Goal: Task Accomplishment & Management: Manage account settings

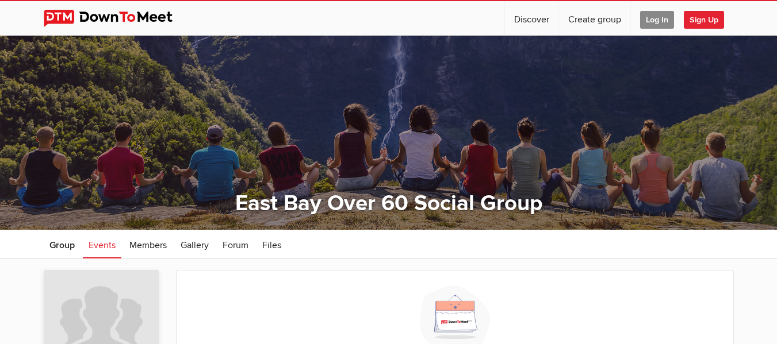
click at [702, 17] on span "Sign Up" at bounding box center [704, 20] width 40 height 18
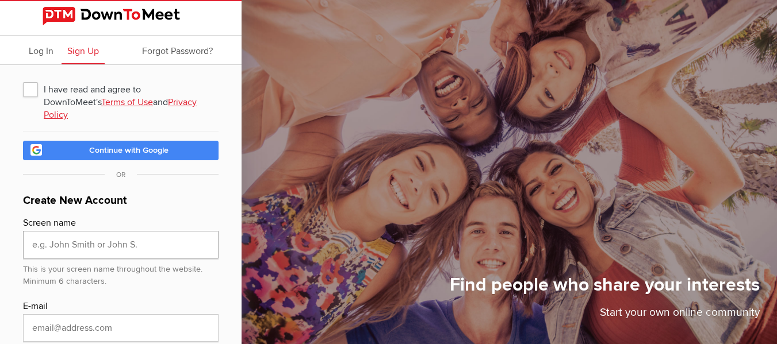
click at [187, 237] on input "text" at bounding box center [120, 245] width 195 height 28
type input "LindaL"
click at [115, 315] on input "email" at bounding box center [120, 328] width 195 height 28
type input "[EMAIL_ADDRESS][DOMAIN_NAME]"
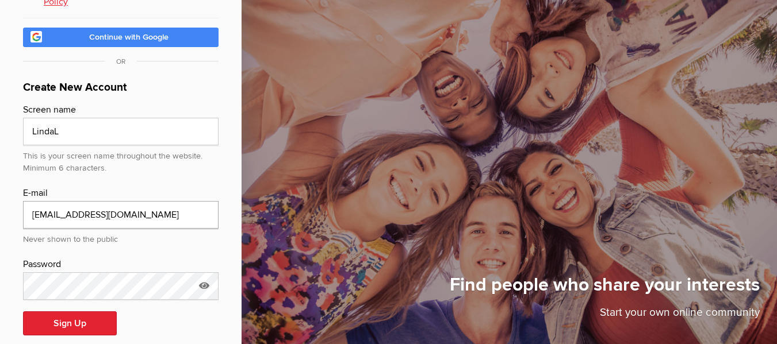
scroll to position [114, 0]
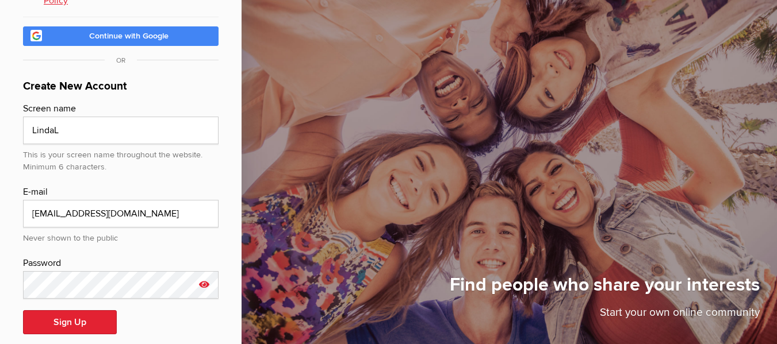
click at [205, 271] on icon at bounding box center [203, 284] width 17 height 26
drag, startPoint x: 70, startPoint y: 272, endPoint x: 33, endPoint y: 271, distance: 36.8
click at [33, 271] on input "Sophie18" at bounding box center [120, 285] width 195 height 28
click at [138, 271] on input "Sophie18" at bounding box center [120, 285] width 195 height 28
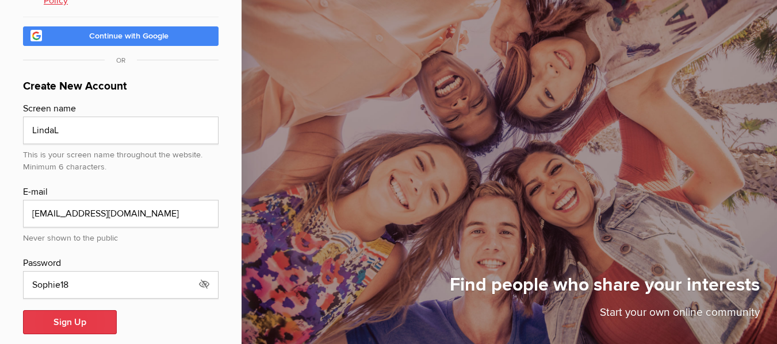
click at [95, 310] on button "Sign Up" at bounding box center [70, 322] width 94 height 24
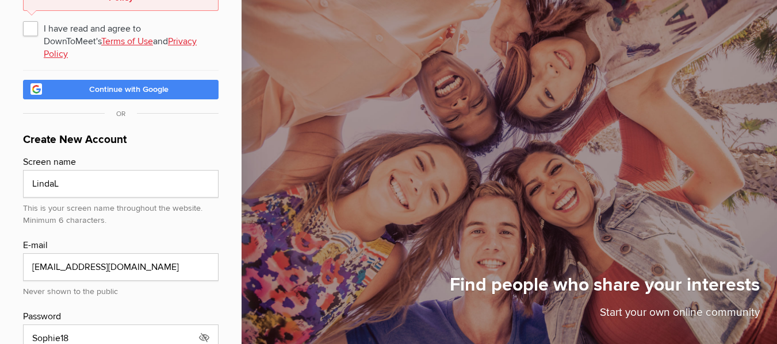
scroll to position [57, 0]
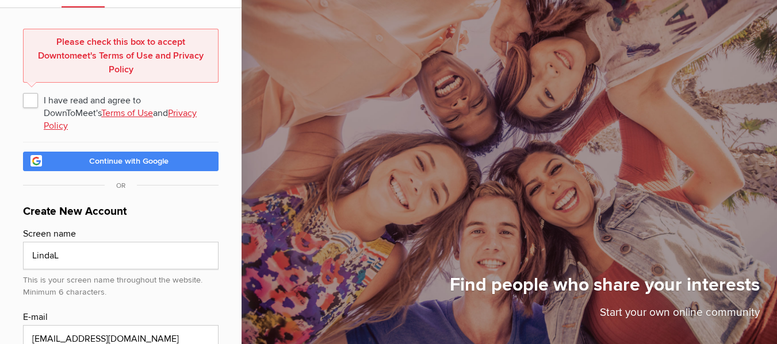
click at [32, 101] on span "I have read and agree to DownToMeet's Terms of Use and Privacy Policy" at bounding box center [120, 100] width 195 height 21
click at [23, 90] on input "I have read and agree to DownToMeet's Terms of Use and Privacy Policy" at bounding box center [22, 89] width 1 height 1
checkbox input "true"
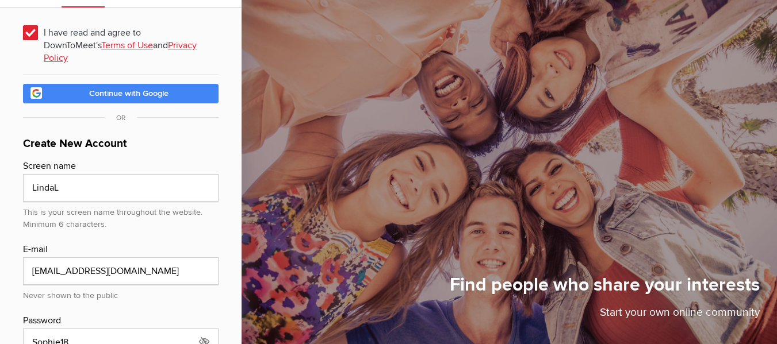
click at [101, 40] on link "Terms of Use" at bounding box center [127, 45] width 52 height 11
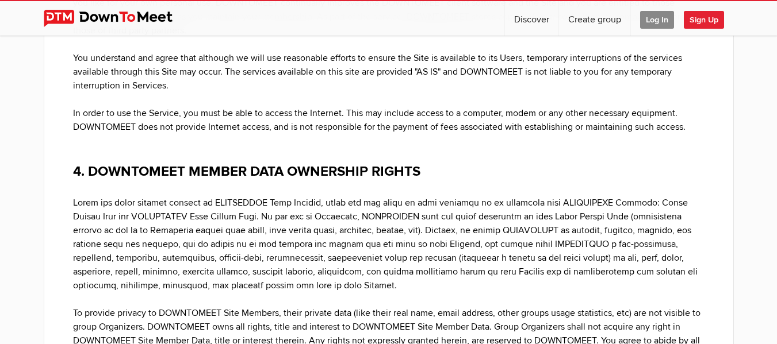
scroll to position [1351, 0]
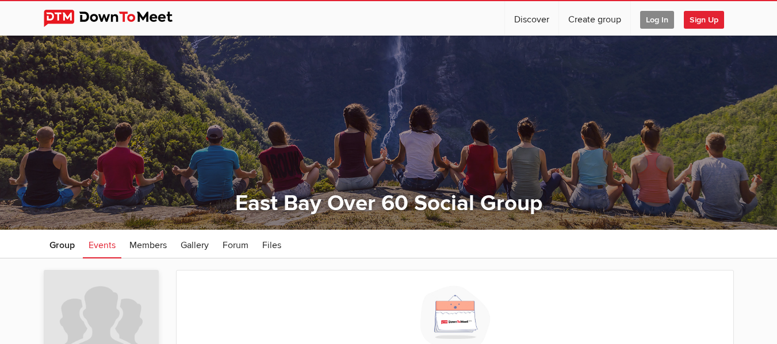
click at [710, 20] on span "Sign Up" at bounding box center [704, 20] width 40 height 18
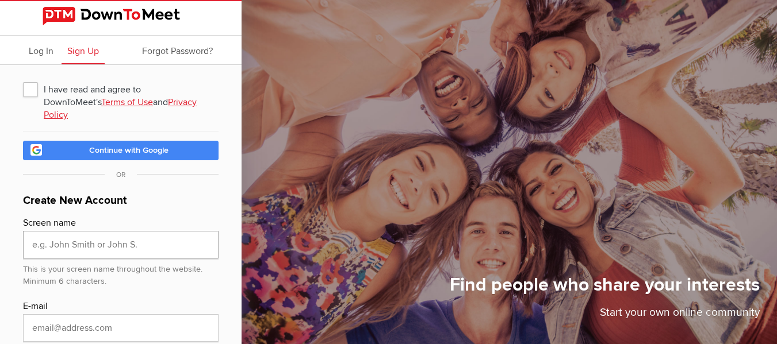
click at [137, 237] on input "text" at bounding box center [120, 245] width 195 height 28
type input "LindaL"
click at [118, 318] on input "email" at bounding box center [120, 328] width 195 height 28
type input "Caflwrpwr25@gmail.com"
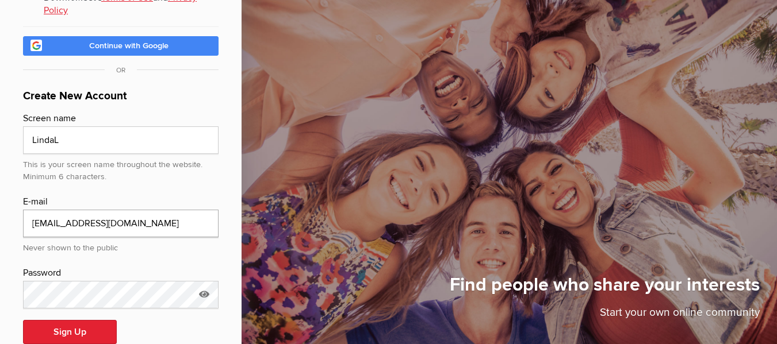
scroll to position [120, 0]
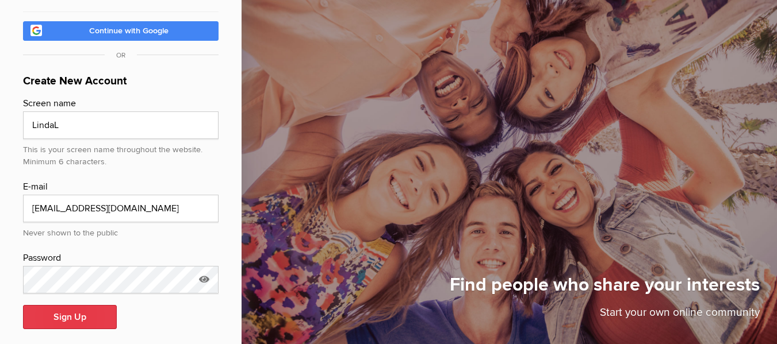
click at [68, 307] on button "Sign Up" at bounding box center [70, 317] width 94 height 24
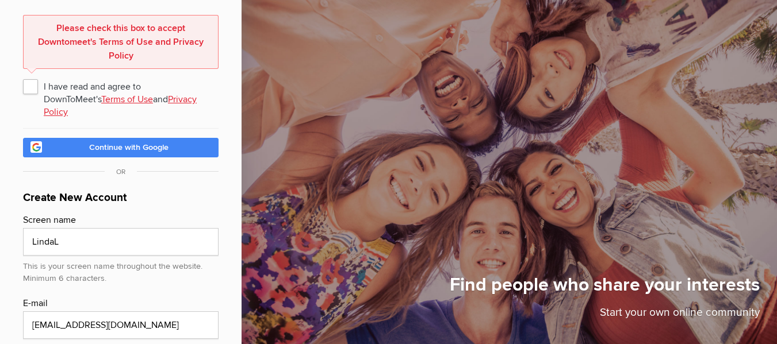
scroll to position [57, 0]
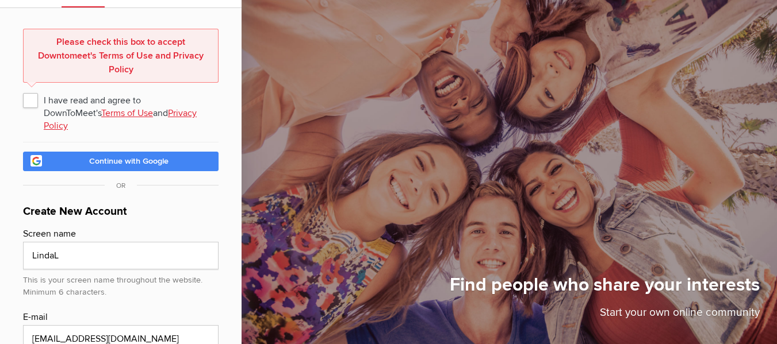
click at [29, 100] on span "I have read and agree to DownToMeet's Terms of Use and Privacy Policy" at bounding box center [120, 100] width 195 height 21
click at [23, 90] on input "I have read and agree to DownToMeet's Terms of Use and Privacy Policy" at bounding box center [22, 89] width 1 height 1
checkbox input "true"
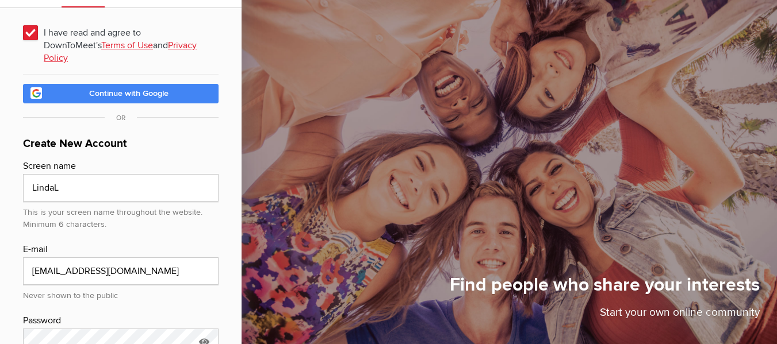
scroll to position [120, 0]
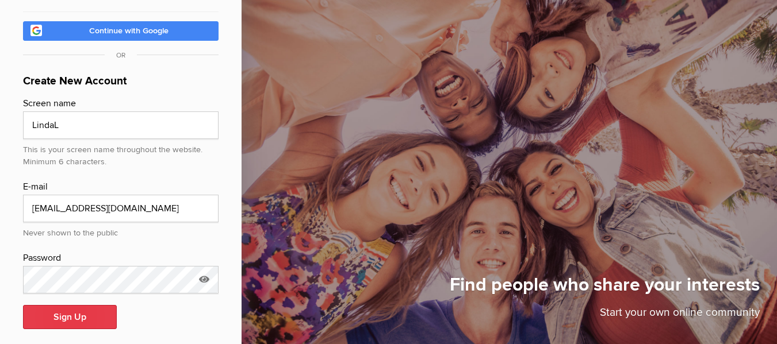
click at [81, 306] on button "Sign Up" at bounding box center [70, 317] width 94 height 24
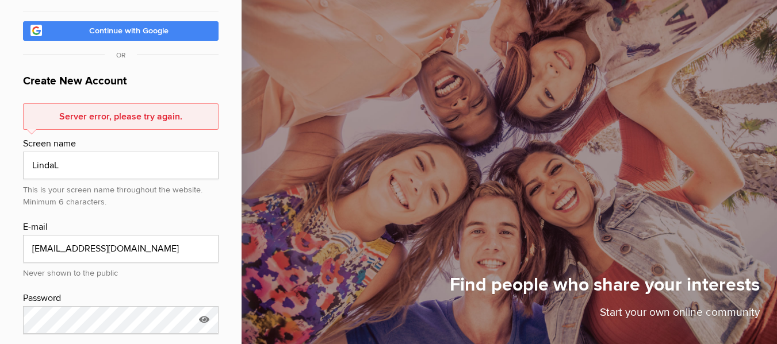
scroll to position [160, 0]
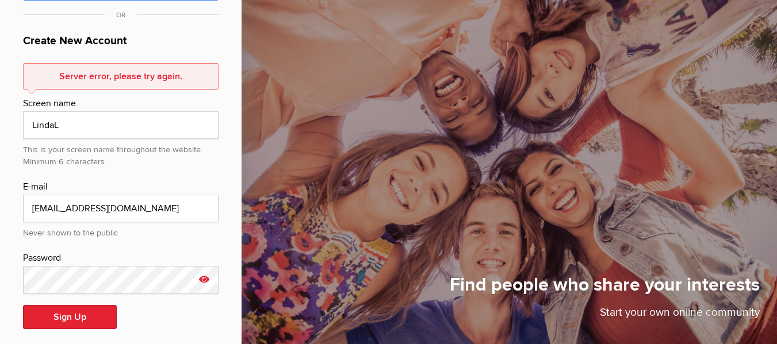
click at [205, 267] on icon at bounding box center [203, 279] width 17 height 26
click at [70, 305] on button "Sign Up" at bounding box center [70, 317] width 94 height 24
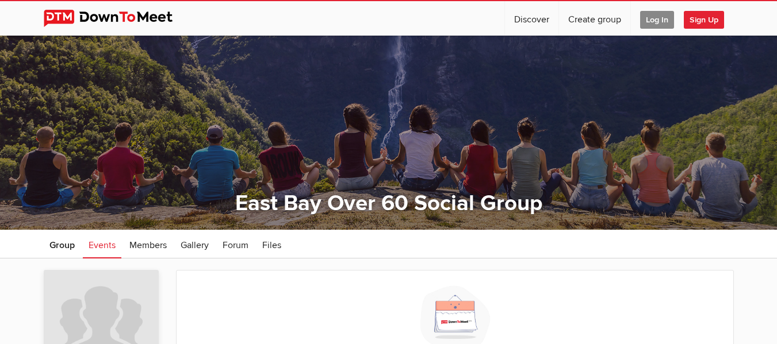
click at [658, 18] on span "Log In" at bounding box center [657, 20] width 34 height 18
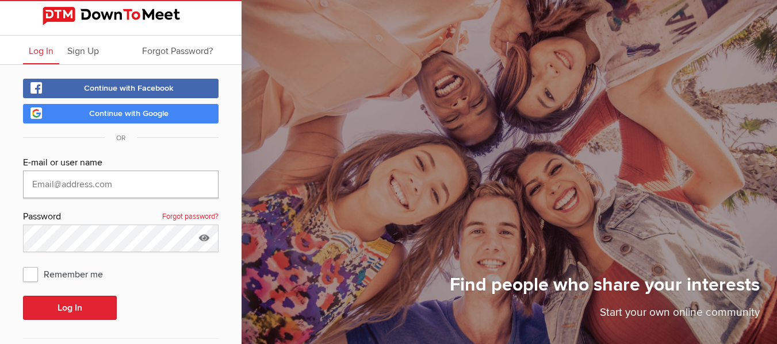
click at [186, 187] on input "text" at bounding box center [120, 185] width 195 height 28
type input "[EMAIL_ADDRESS][DOMAIN_NAME]"
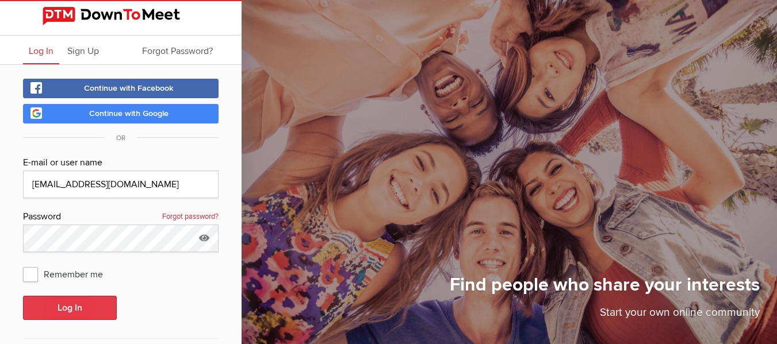
click at [89, 304] on button "Log In" at bounding box center [70, 308] width 94 height 24
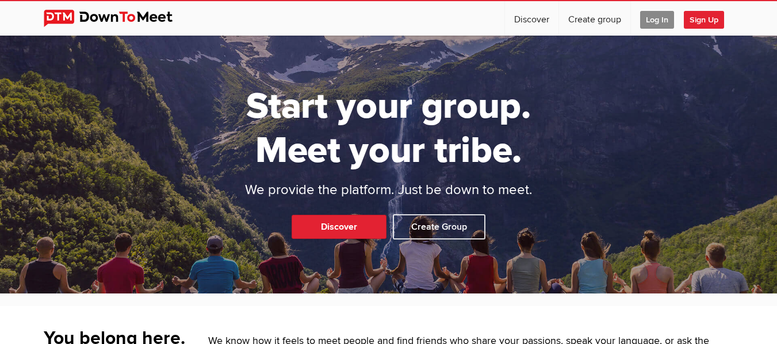
click at [664, 17] on span "Log In" at bounding box center [657, 20] width 34 height 18
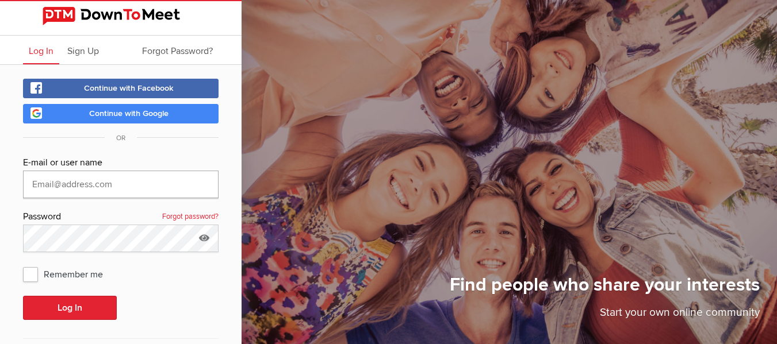
click at [197, 183] on input "text" at bounding box center [120, 185] width 195 height 28
type input "[EMAIL_ADDRESS][DOMAIN_NAME]"
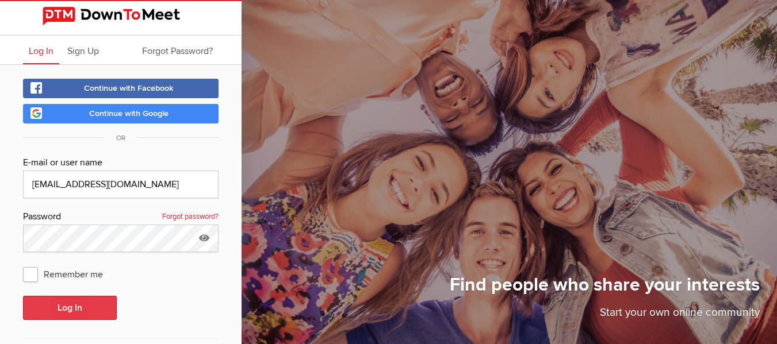
click at [90, 305] on button "Log In" at bounding box center [70, 308] width 94 height 24
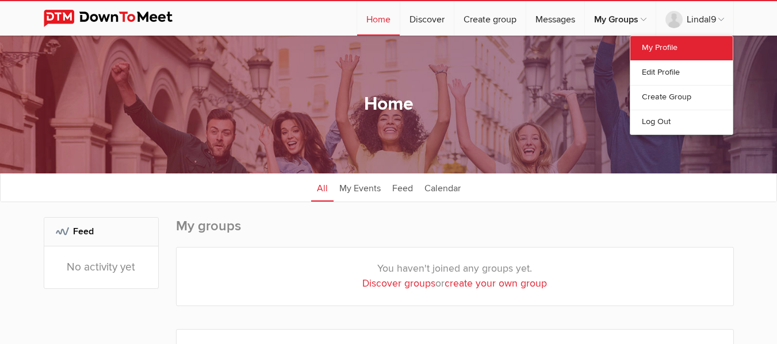
click at [669, 47] on link "My Profile" at bounding box center [681, 48] width 102 height 24
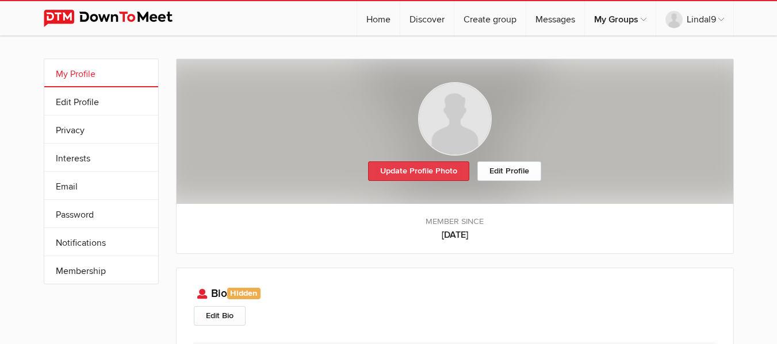
click at [443, 171] on link "Update Profile Photo" at bounding box center [418, 172] width 101 height 20
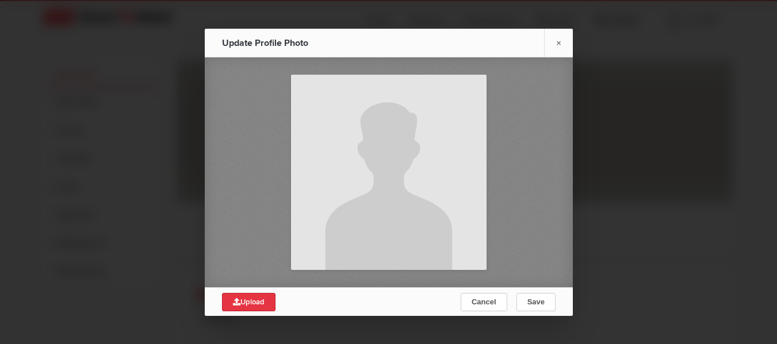
click at [249, 299] on span "Upload" at bounding box center [249, 302] width 32 height 9
type input "C:\fakepath\me, actual size 7-5-25.jpg"
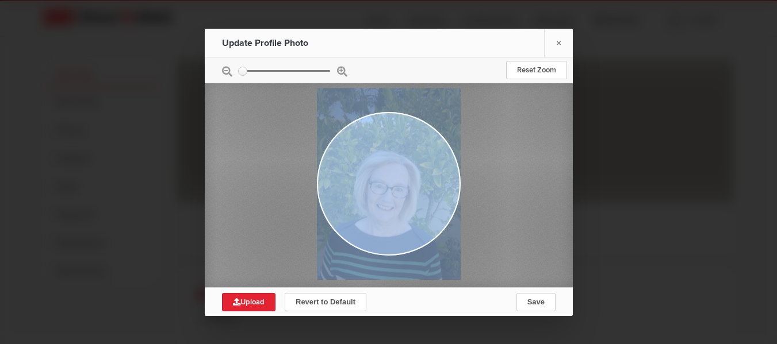
drag, startPoint x: 249, startPoint y: 299, endPoint x: 487, endPoint y: 167, distance: 272.3
click at [487, 167] on div "Save Reset Zoom" at bounding box center [389, 183] width 368 height 207
click at [533, 302] on span "Save" at bounding box center [535, 302] width 17 height 9
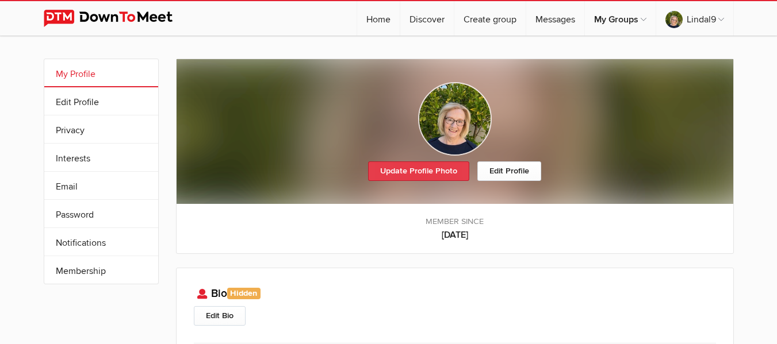
click at [436, 171] on link "Update Profile Photo" at bounding box center [418, 172] width 101 height 20
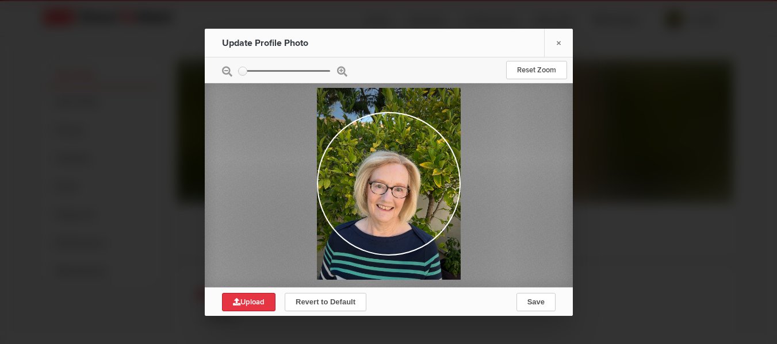
click at [260, 300] on span "Upload" at bounding box center [249, 302] width 32 height 9
type input "C:\fakepath\me, actual size 7-5-25.jpg"
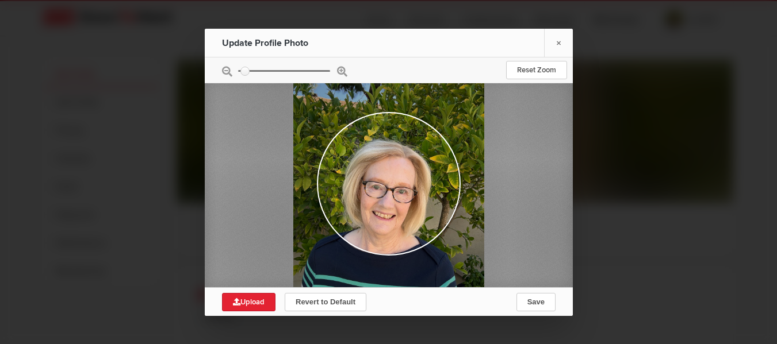
type input "0.173"
click at [245, 71] on input "zoom" at bounding box center [284, 71] width 92 height 2
click at [539, 299] on span "Save" at bounding box center [535, 302] width 17 height 9
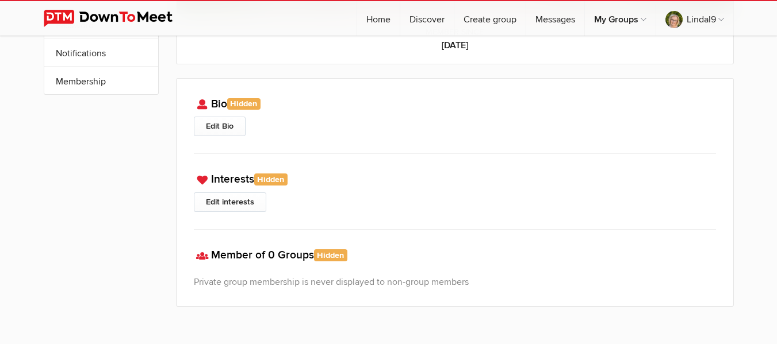
scroll to position [191, 0]
click at [227, 201] on link "Edit interests" at bounding box center [230, 201] width 72 height 20
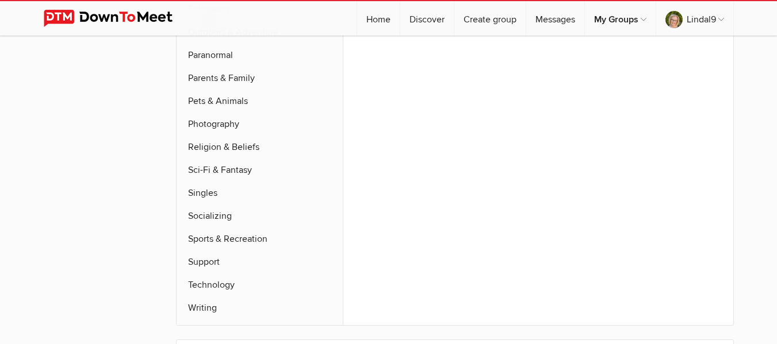
scroll to position [783, 0]
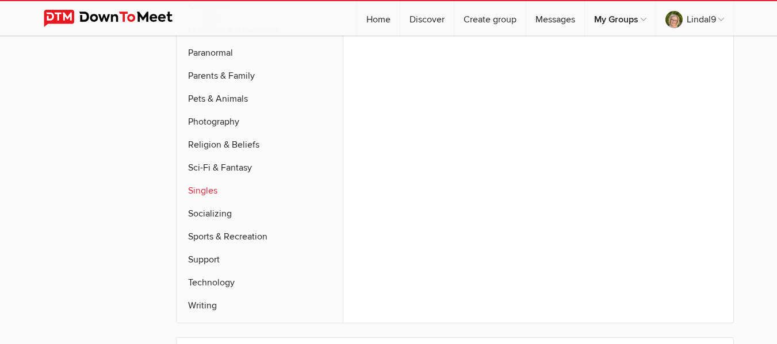
click at [218, 179] on link "Singles" at bounding box center [259, 190] width 167 height 23
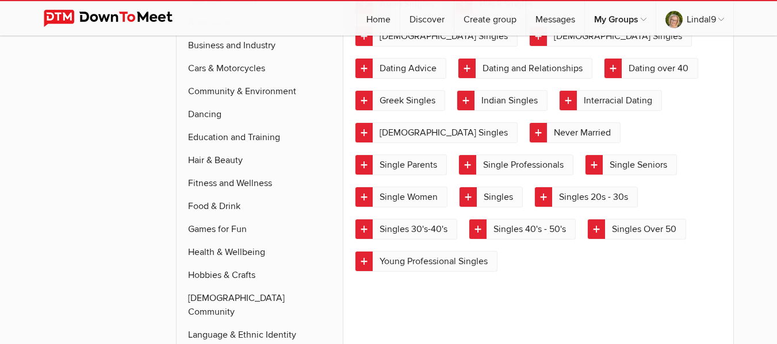
scroll to position [262, 0]
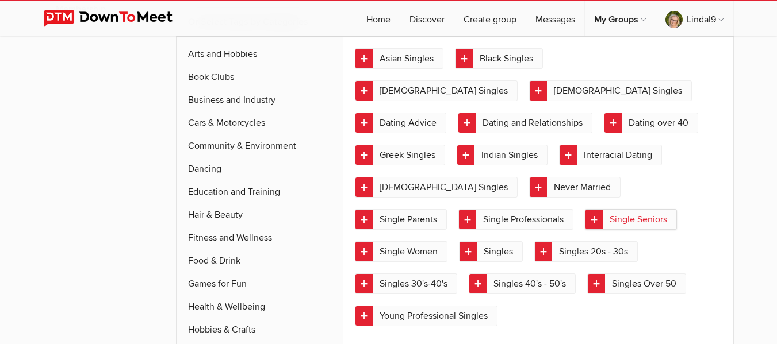
click at [644, 209] on link "Single Seniors" at bounding box center [631, 219] width 92 height 21
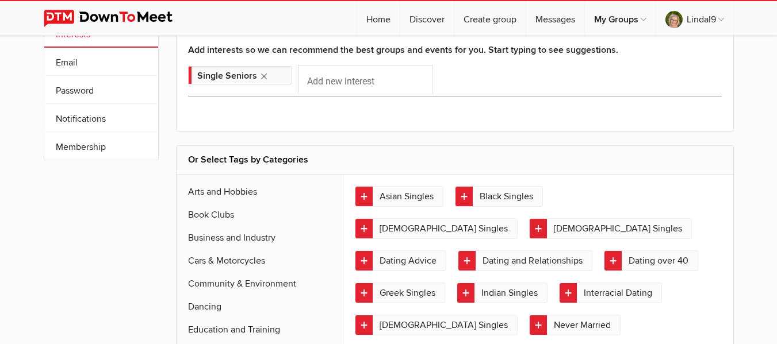
scroll to position [117, 0]
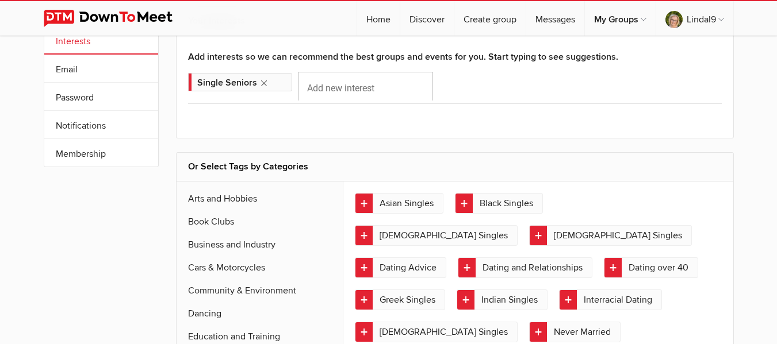
click at [377, 89] on input "Add new interest" at bounding box center [365, 86] width 135 height 29
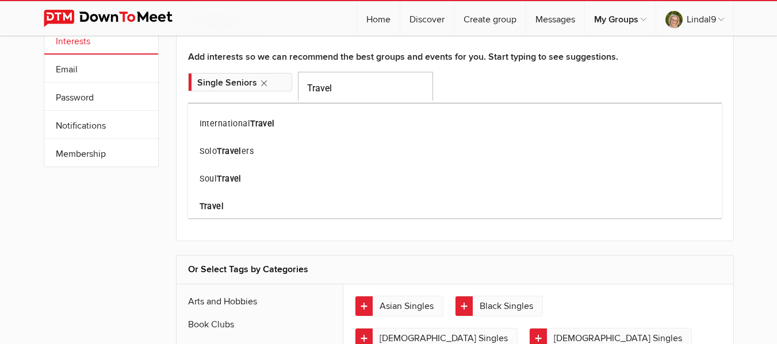
type input "Travel"
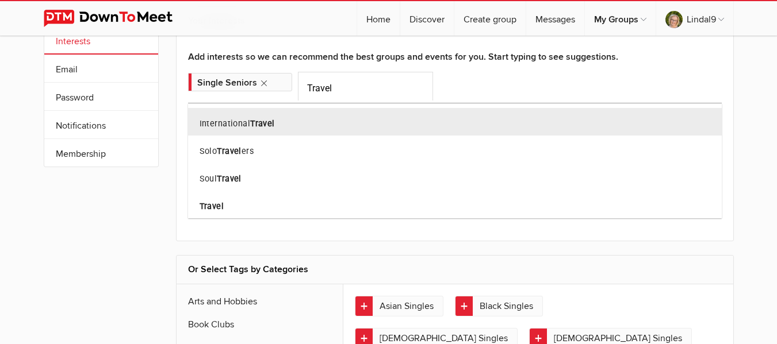
click at [270, 122] on b "Travel" at bounding box center [262, 124] width 25 height 10
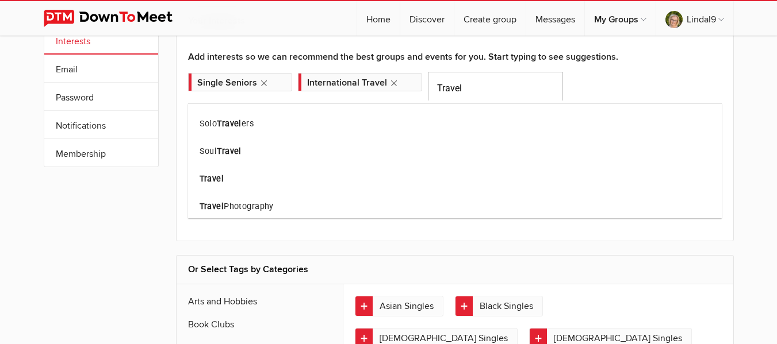
type input "Travel"
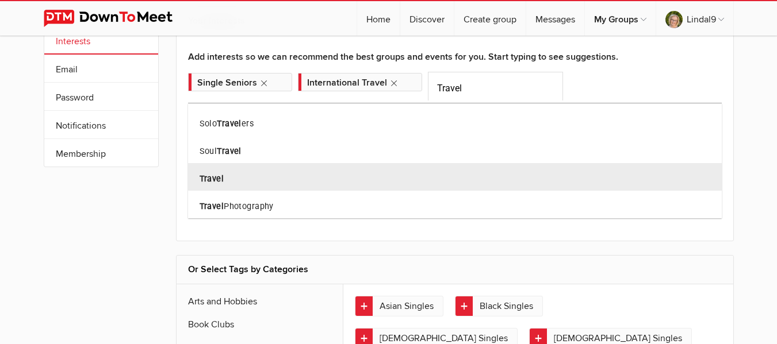
click at [202, 177] on b "Travel" at bounding box center [211, 179] width 25 height 10
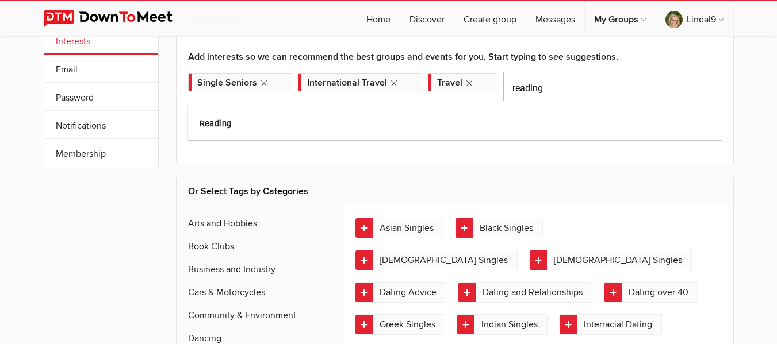
type input "reading"
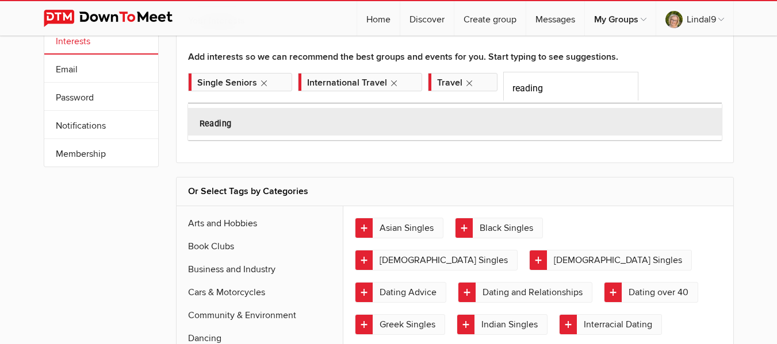
click at [224, 126] on b "Reading" at bounding box center [215, 124] width 32 height 10
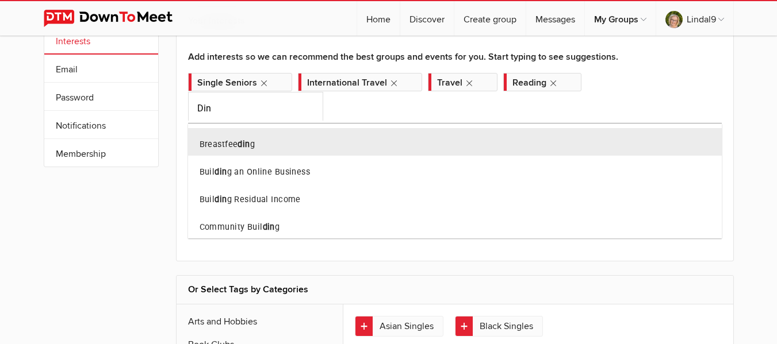
click at [606, 87] on div at bounding box center [388, 172] width 777 height 344
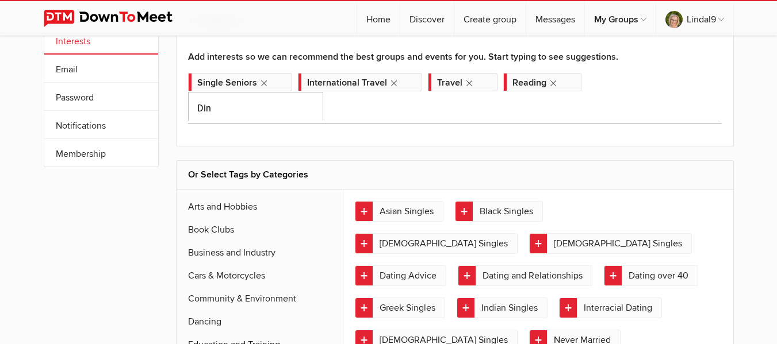
click at [323, 92] on input "Din" at bounding box center [255, 106] width 135 height 29
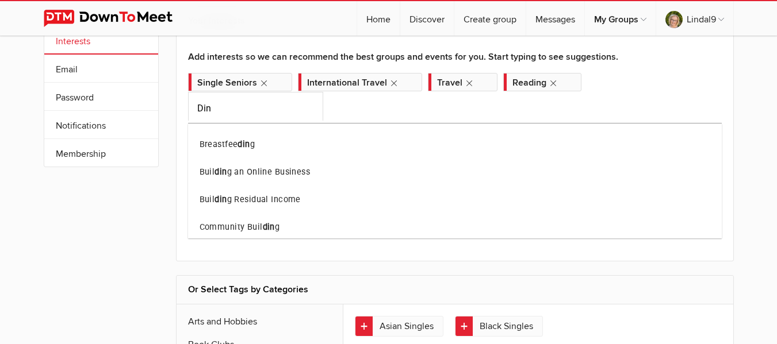
click at [621, 90] on div at bounding box center [388, 172] width 777 height 344
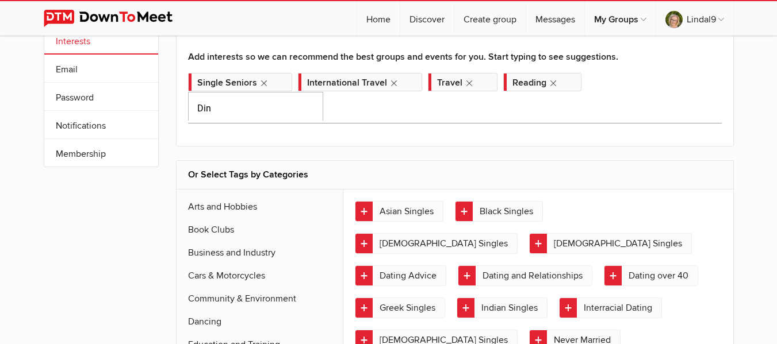
click at [323, 92] on input "Din" at bounding box center [255, 106] width 135 height 29
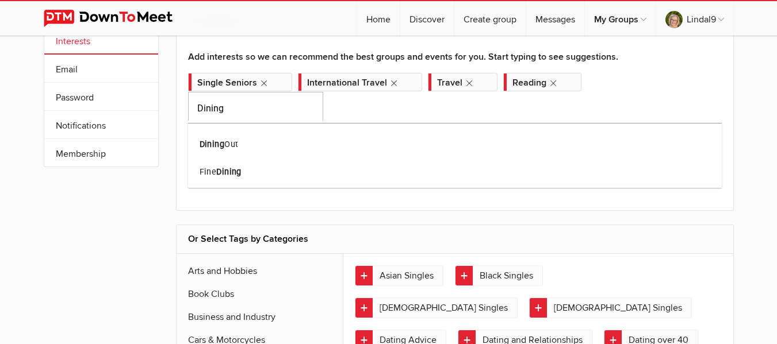
type input "Dining"
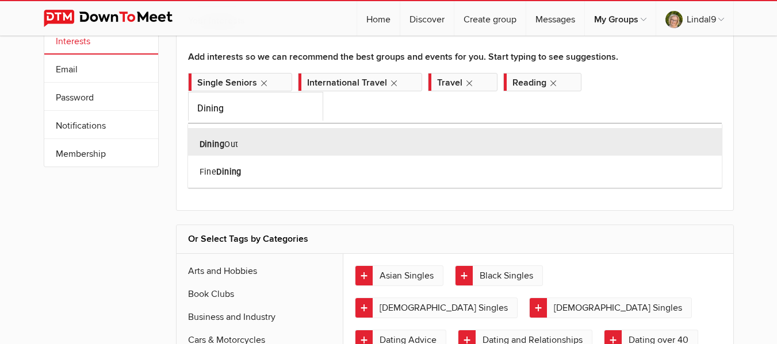
click at [252, 128] on div "Dining Out" at bounding box center [454, 142] width 533 height 28
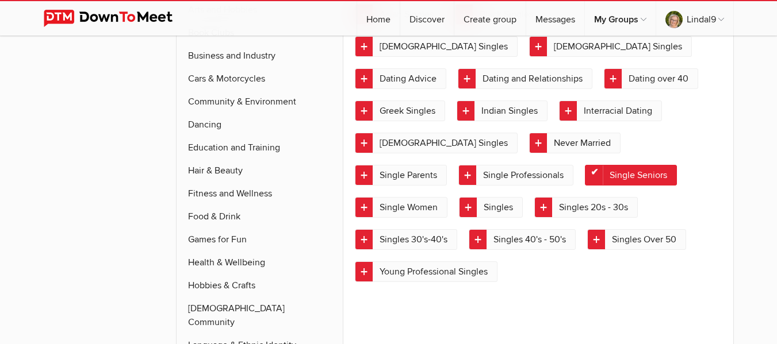
scroll to position [321, 0]
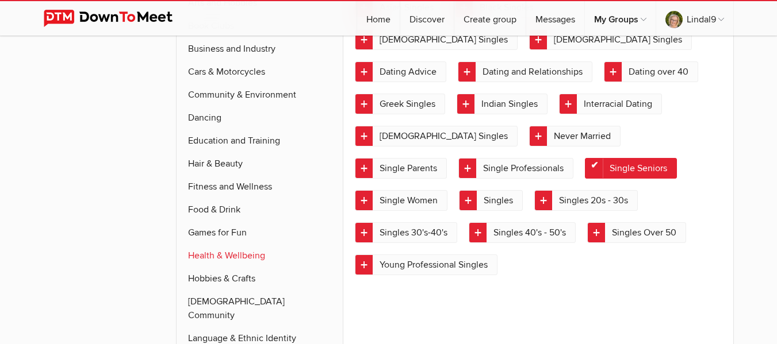
click at [248, 258] on link "Health & Wellbeing" at bounding box center [259, 255] width 167 height 23
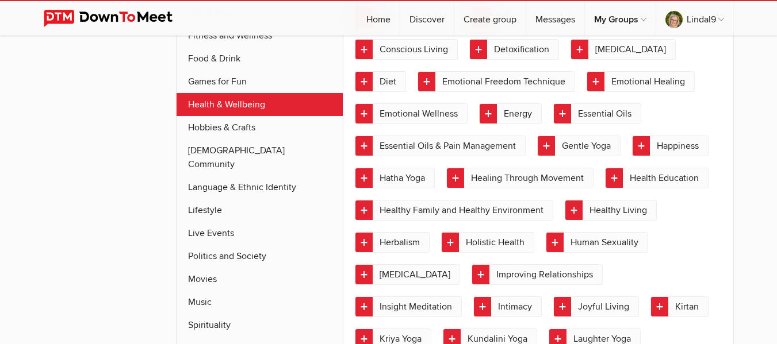
scroll to position [475, 0]
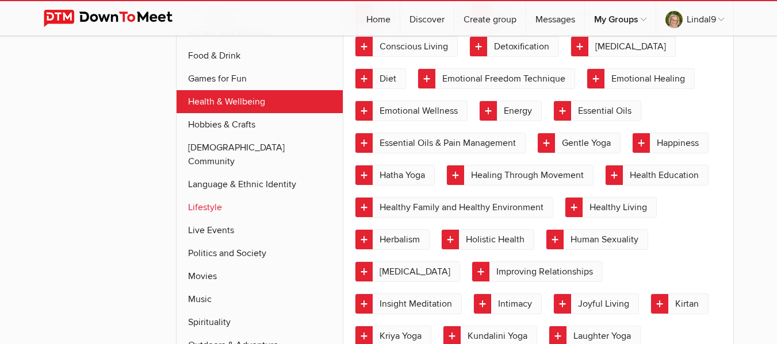
click at [226, 196] on link "Lifestyle" at bounding box center [259, 207] width 167 height 23
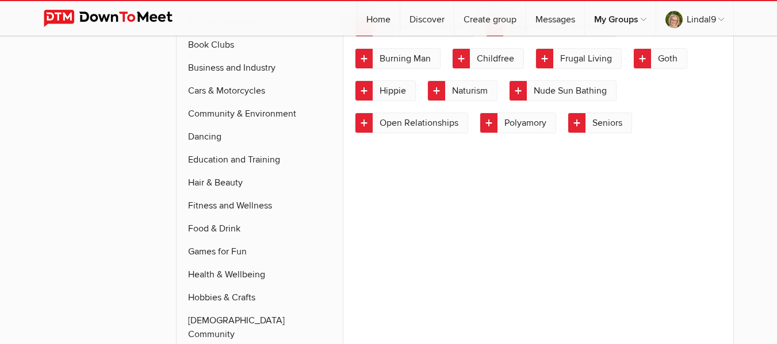
scroll to position [270, 0]
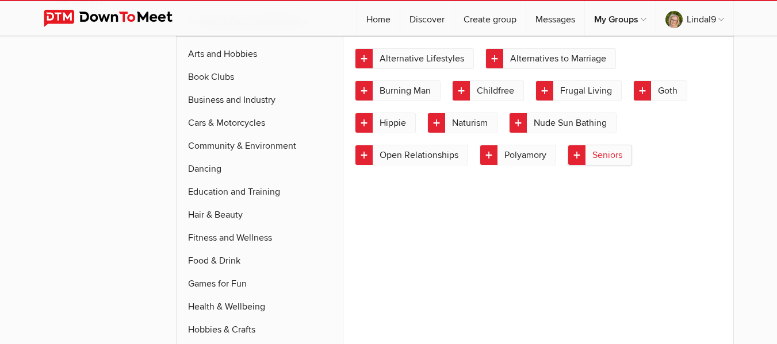
click at [616, 154] on link "Seniors" at bounding box center [599, 155] width 64 height 21
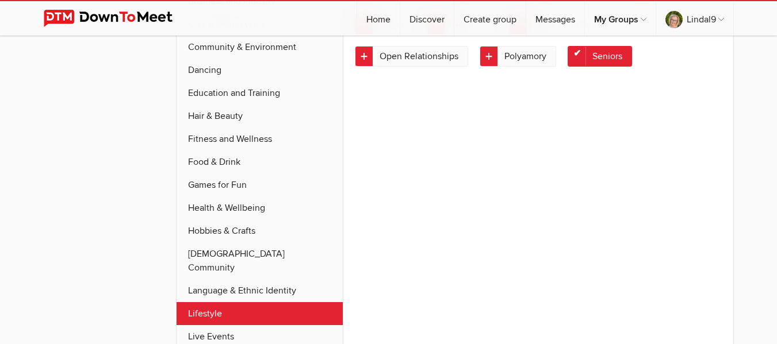
scroll to position [378, 0]
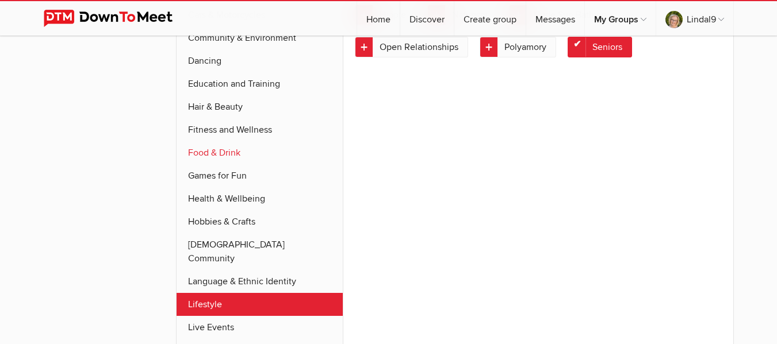
click at [213, 152] on link "Food & Drink" at bounding box center [259, 152] width 167 height 23
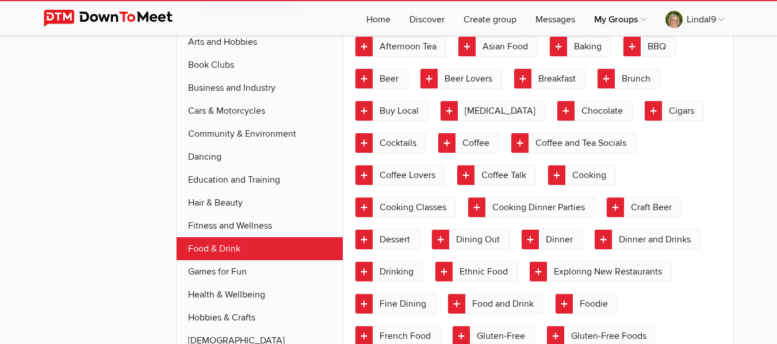
scroll to position [270, 0]
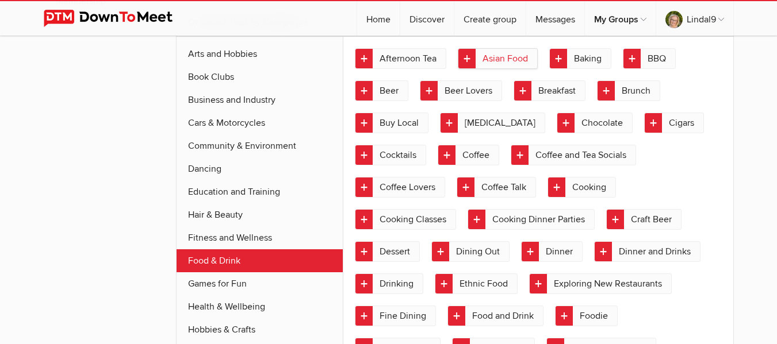
click at [499, 60] on link "Asian Food" at bounding box center [498, 58] width 80 height 21
click at [595, 124] on link "Chocolate" at bounding box center [594, 123] width 76 height 21
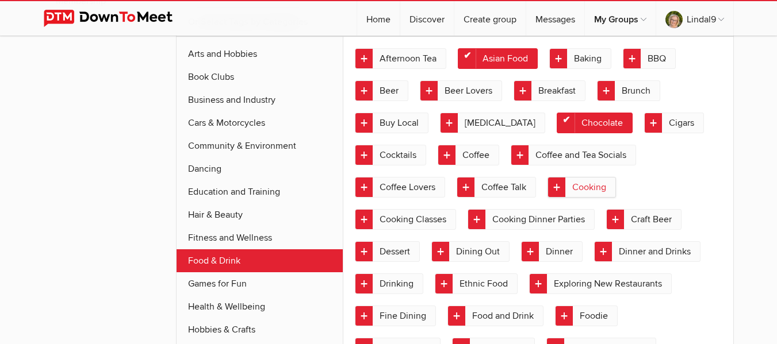
click at [583, 187] on link "Cooking" at bounding box center [581, 187] width 68 height 21
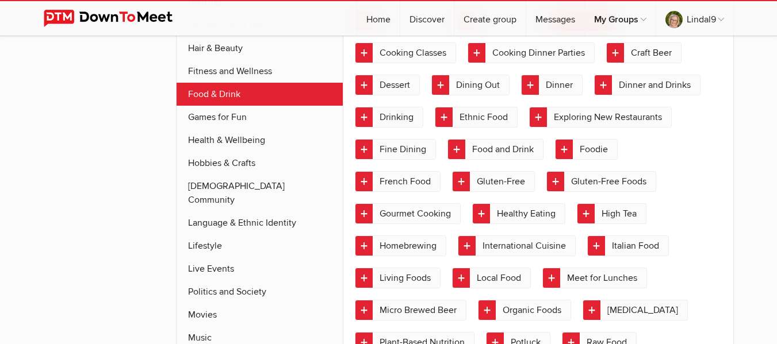
scroll to position [440, 0]
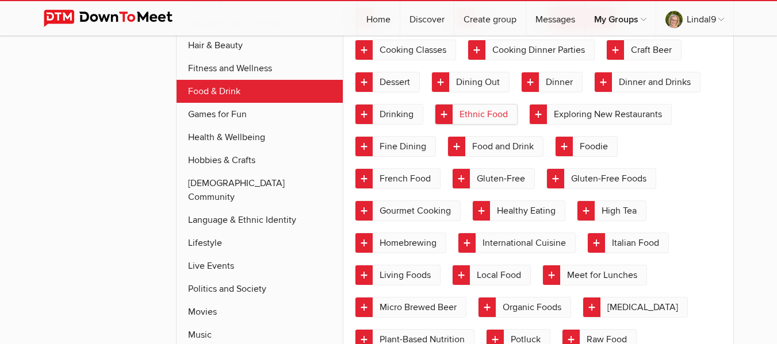
click at [494, 112] on link "Ethnic Food" at bounding box center [476, 114] width 83 height 21
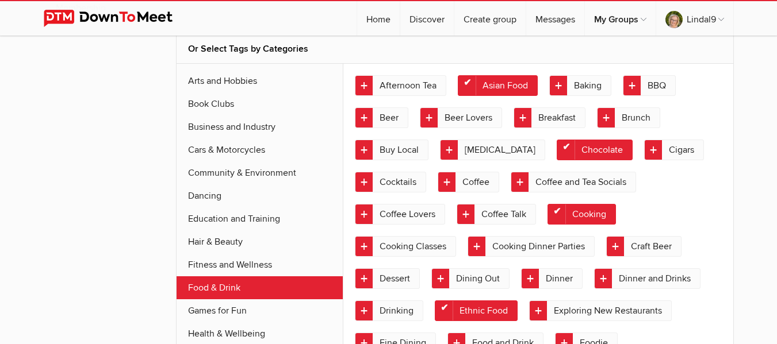
scroll to position [261, 0]
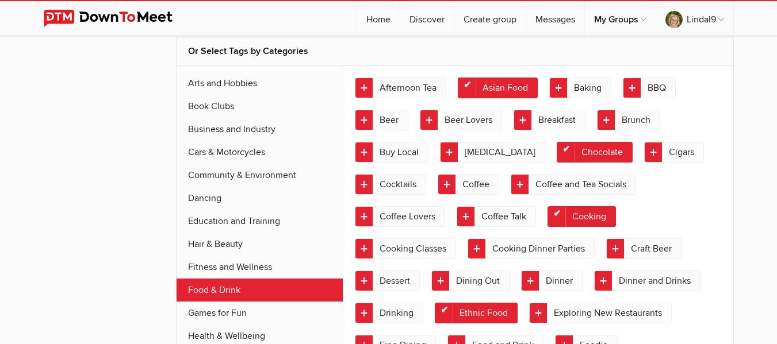
click at [466, 82] on link "Asian Food" at bounding box center [498, 88] width 80 height 21
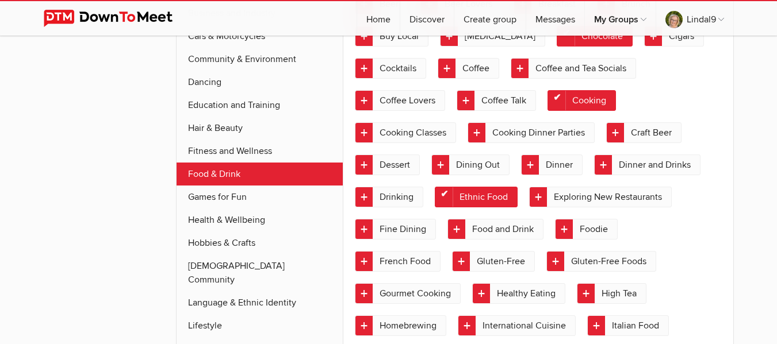
scroll to position [364, 0]
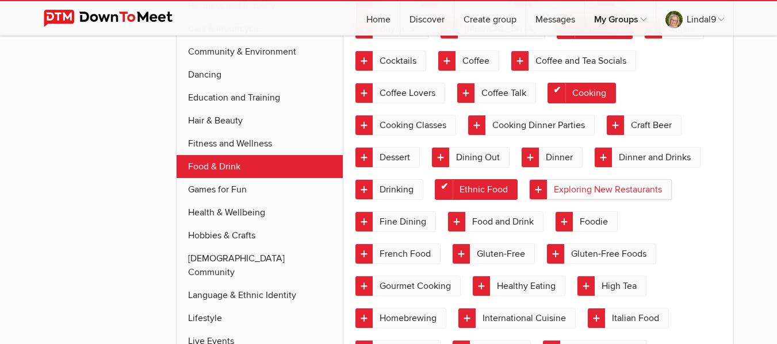
click at [631, 187] on link "Exploring New Restaurants" at bounding box center [600, 189] width 143 height 21
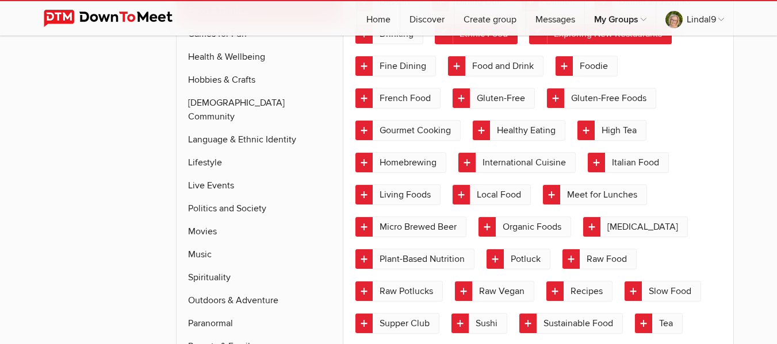
scroll to position [546, 0]
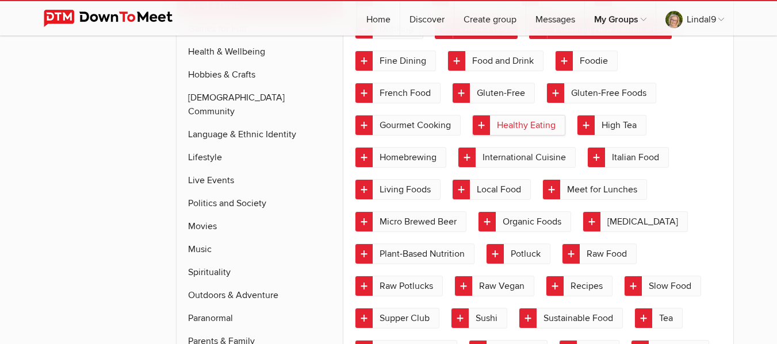
click at [537, 126] on link "Healthy Eating" at bounding box center [518, 125] width 93 height 21
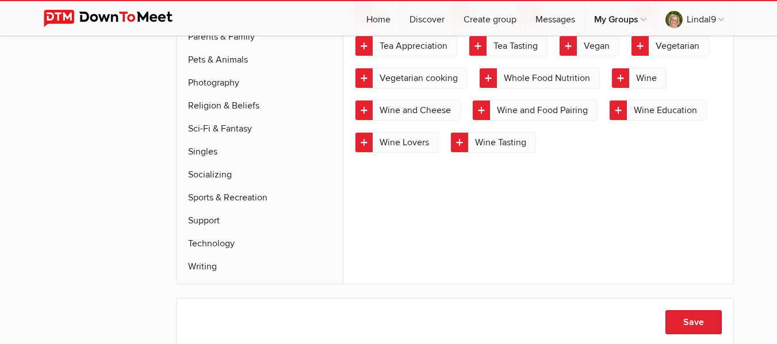
scroll to position [853, 0]
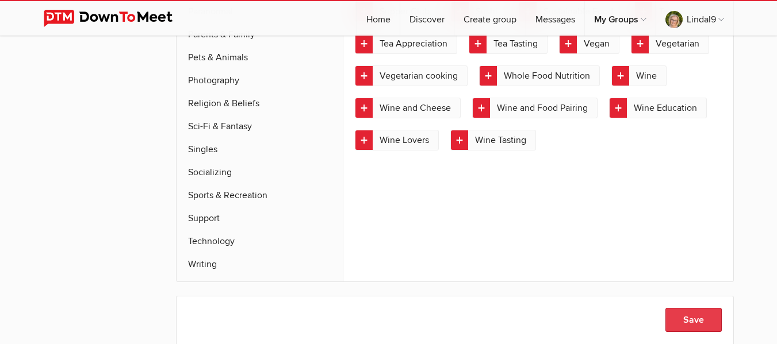
click at [704, 308] on button "Save" at bounding box center [693, 320] width 56 height 24
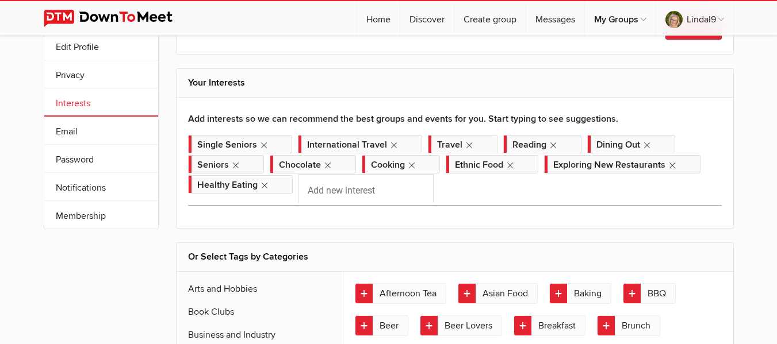
scroll to position [0, 0]
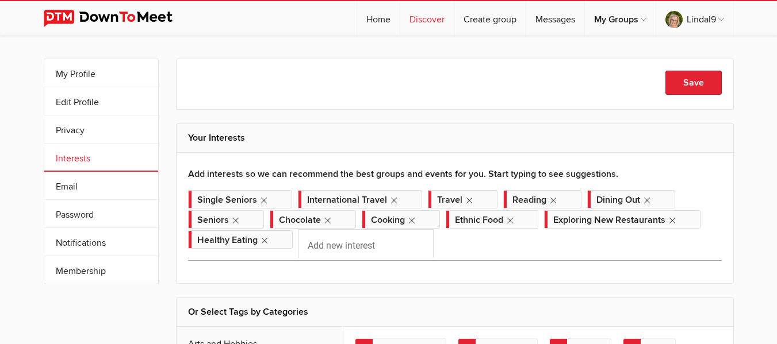
click at [425, 16] on link "Discover" at bounding box center [426, 18] width 53 height 34
select select "null"
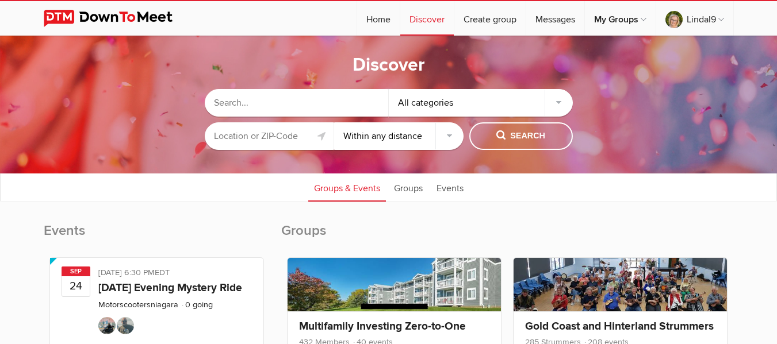
click at [276, 101] on input "text" at bounding box center [297, 103] width 184 height 28
type input "senior dating"
click at [298, 135] on input "text" at bounding box center [269, 136] width 129 height 28
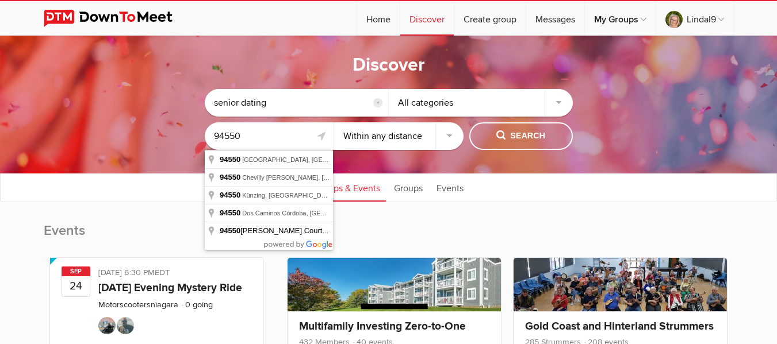
type input "94550"
click at [447, 137] on select "Within 10 miles Within 25 miles Within 50 miles Within 100 miles Within any dis…" at bounding box center [398, 136] width 129 height 28
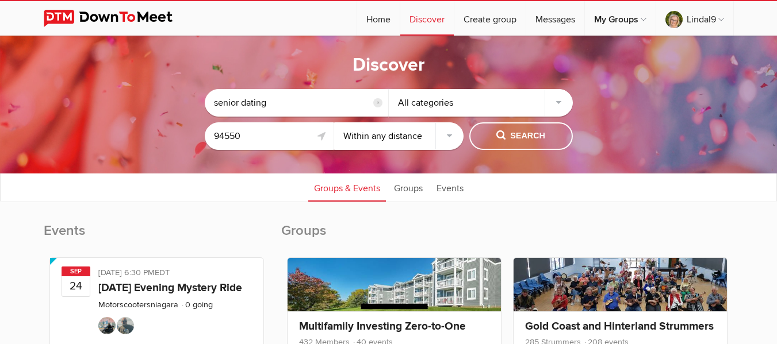
select select "25"
click at [334, 122] on select "Within 10 miles Within 25 miles Within 50 miles Within 100 miles Within any dis…" at bounding box center [398, 136] width 129 height 28
click at [523, 135] on span "Search" at bounding box center [520, 136] width 49 height 13
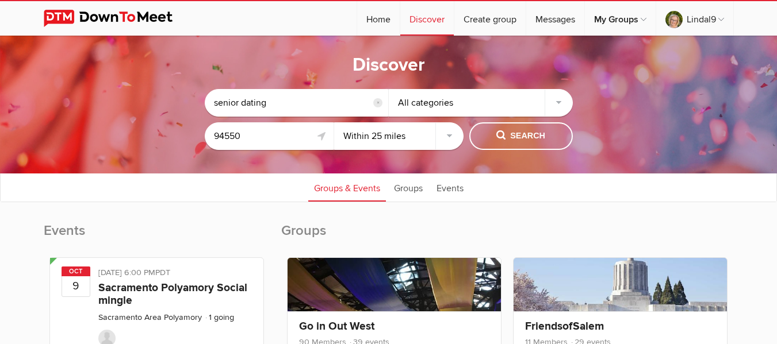
click at [560, 98] on div "All categories" at bounding box center [481, 103] width 184 height 28
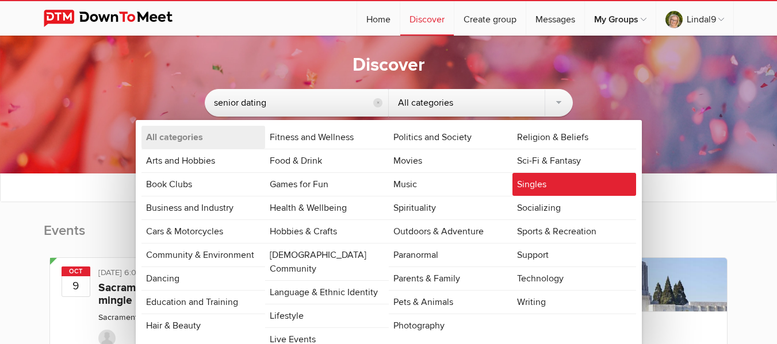
click at [523, 181] on link "Singles" at bounding box center [574, 184] width 124 height 23
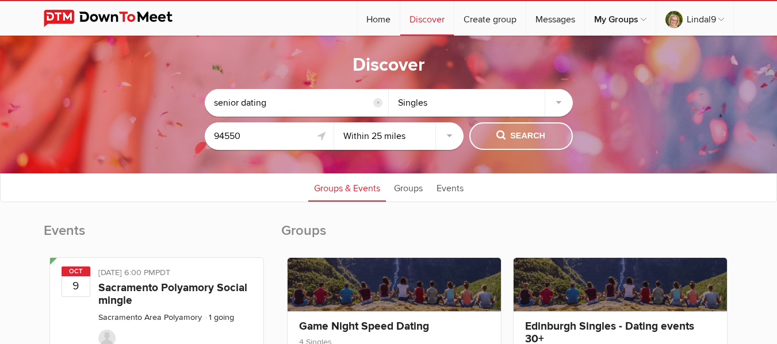
click at [516, 135] on span "Search" at bounding box center [520, 136] width 49 height 13
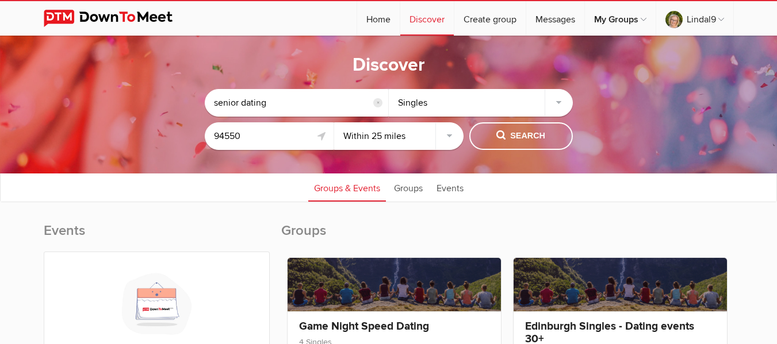
click at [267, 102] on input "senior dating" at bounding box center [297, 103] width 184 height 28
type input "s"
type input "East Bay Senior dating"
click at [519, 133] on span "Search" at bounding box center [520, 136] width 49 height 13
click at [558, 100] on div "Singles" at bounding box center [481, 103] width 184 height 28
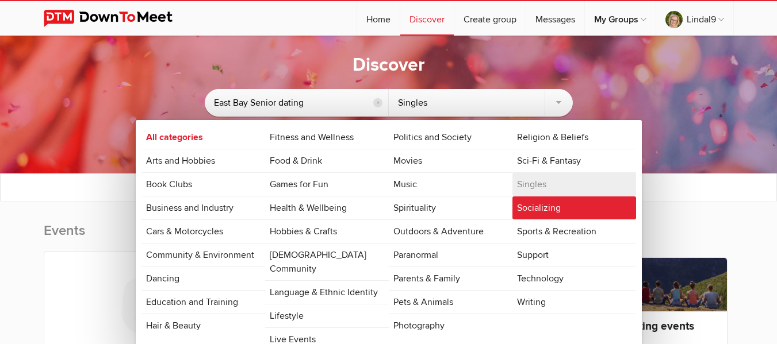
click at [584, 208] on link "Socializing" at bounding box center [574, 208] width 124 height 23
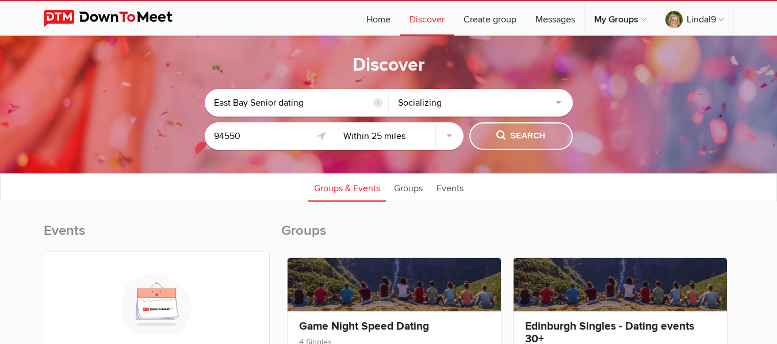
click at [525, 135] on span "Search" at bounding box center [520, 136] width 49 height 13
